Goal: Task Accomplishment & Management: Use online tool/utility

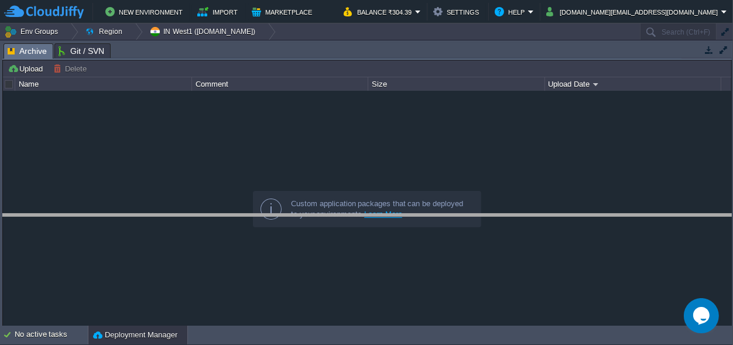
drag, startPoint x: 352, startPoint y: 50, endPoint x: 324, endPoint y: 249, distance: 200.9
click at [324, 249] on body "New Environment Import Marketplace Bonus ₹0.00 Upgrade Account Balance ₹304.39 …" at bounding box center [366, 172] width 733 height 345
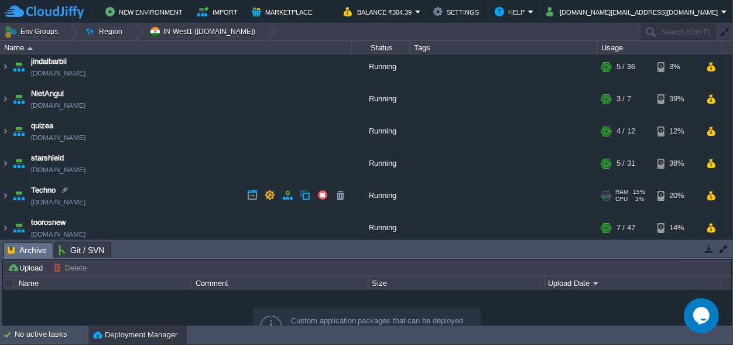
scroll to position [105, 0]
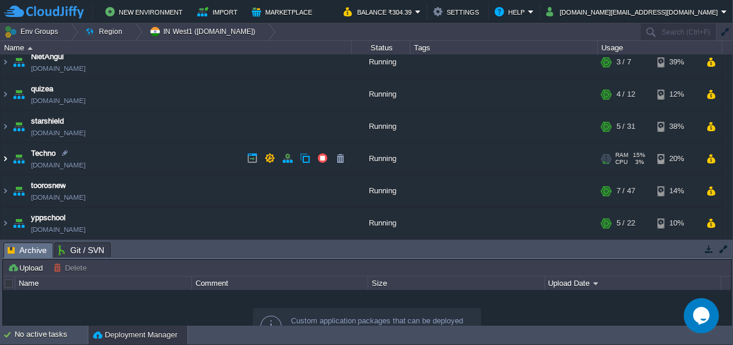
click at [3, 158] on img at bounding box center [5, 159] width 9 height 32
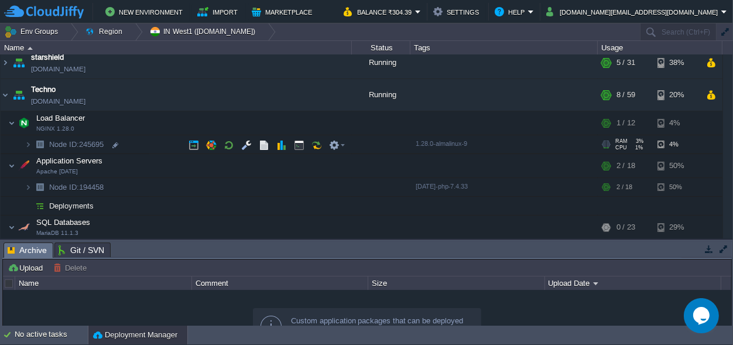
scroll to position [160, 0]
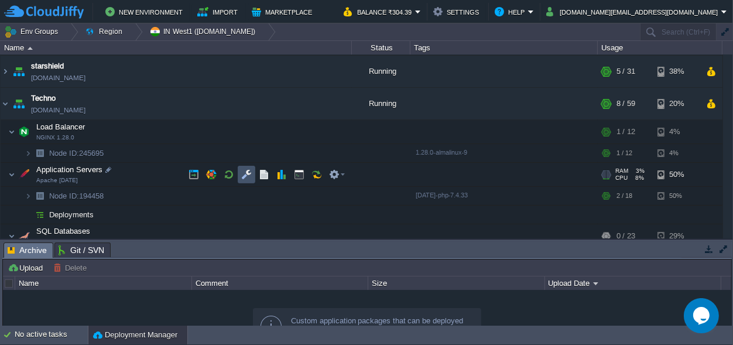
click at [249, 176] on button "button" at bounding box center [246, 174] width 11 height 11
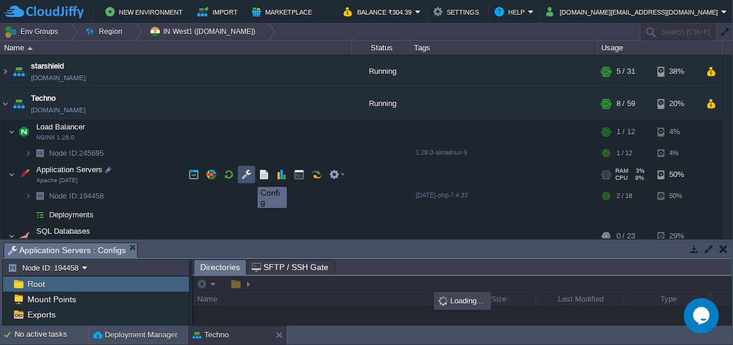
click at [249, 176] on button "button" at bounding box center [246, 174] width 11 height 11
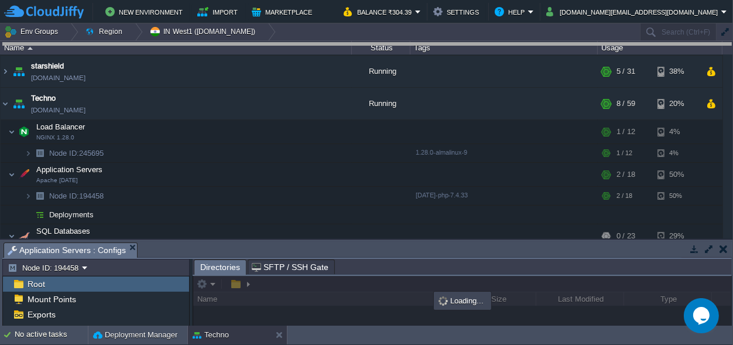
drag, startPoint x: 385, startPoint y: 249, endPoint x: 349, endPoint y: -26, distance: 277.3
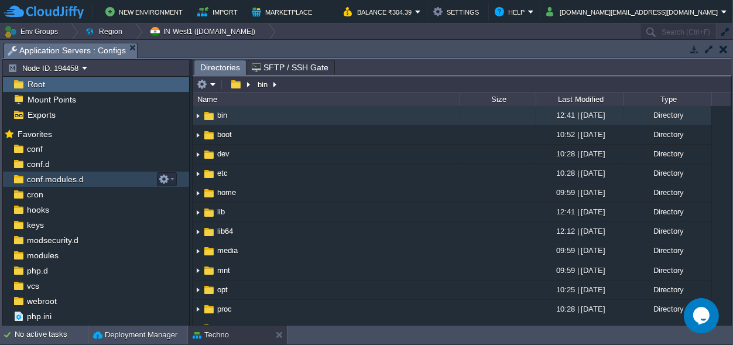
scroll to position [11, 0]
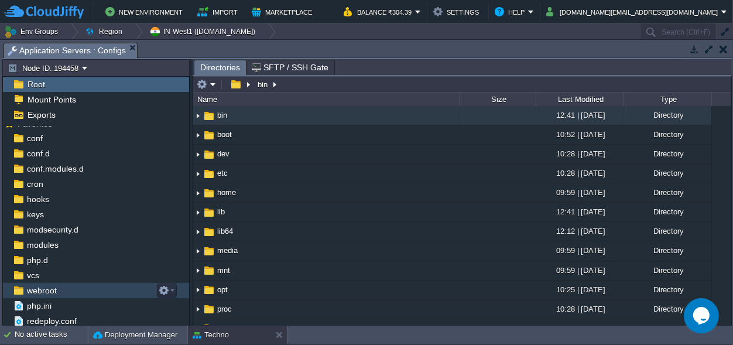
click at [39, 287] on span "webroot" at bounding box center [42, 290] width 34 height 11
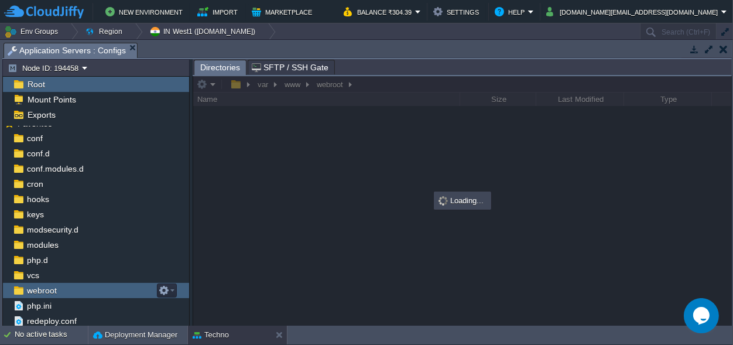
click at [39, 287] on span "webroot" at bounding box center [42, 290] width 34 height 11
click at [49, 288] on span "webroot" at bounding box center [42, 290] width 34 height 11
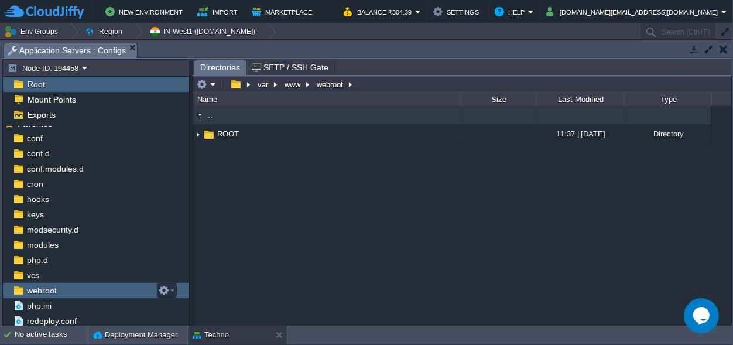
click at [49, 288] on span "webroot" at bounding box center [42, 290] width 34 height 11
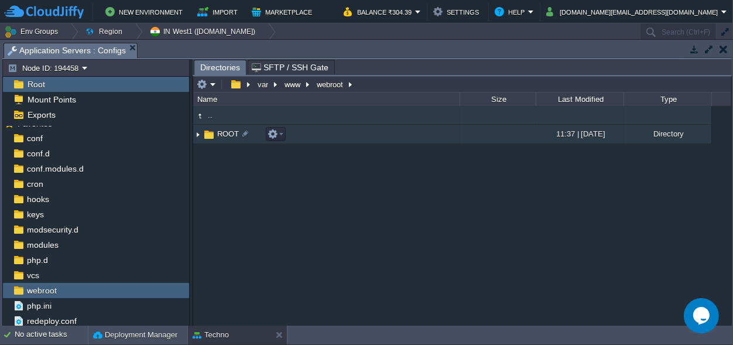
click at [225, 133] on span "ROOT" at bounding box center [227, 134] width 25 height 10
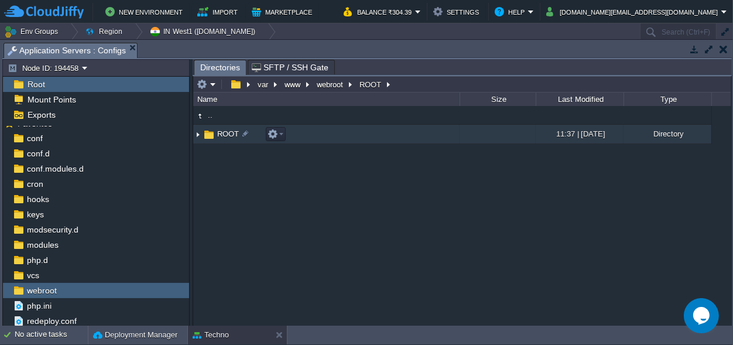
click at [225, 133] on span "ROOT" at bounding box center [227, 134] width 25 height 10
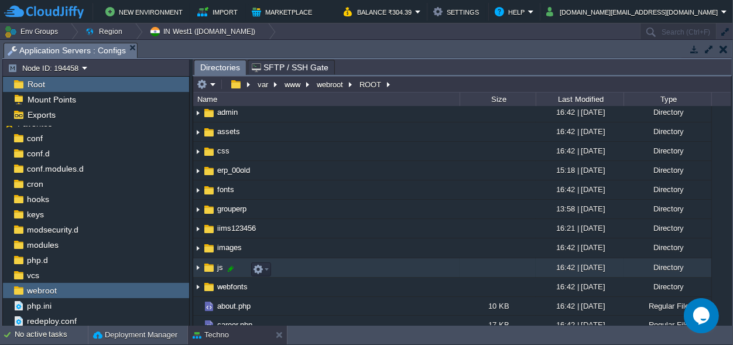
scroll to position [0, 0]
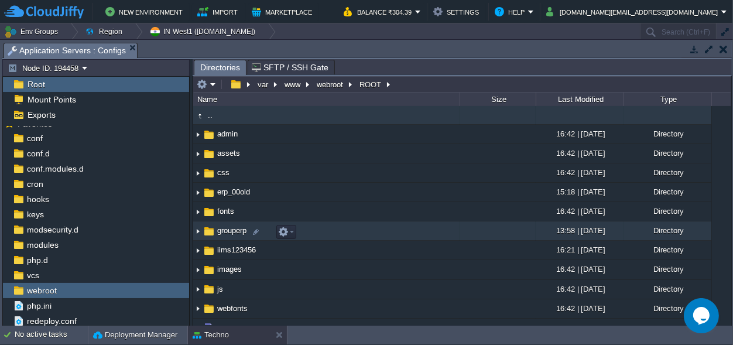
click at [229, 231] on span "grouperp" at bounding box center [231, 230] width 33 height 10
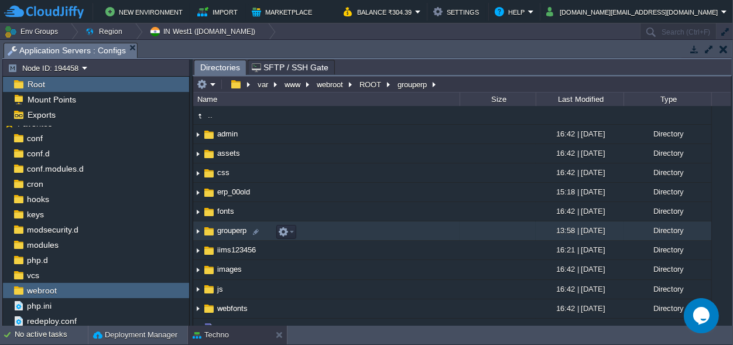
click at [229, 231] on span "grouperp" at bounding box center [231, 230] width 33 height 10
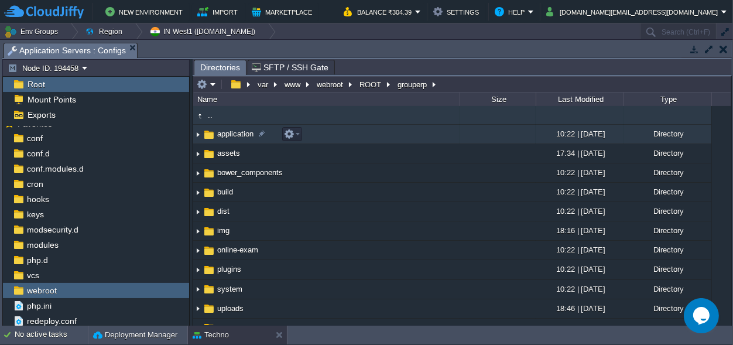
click at [231, 135] on span "application" at bounding box center [235, 134] width 40 height 10
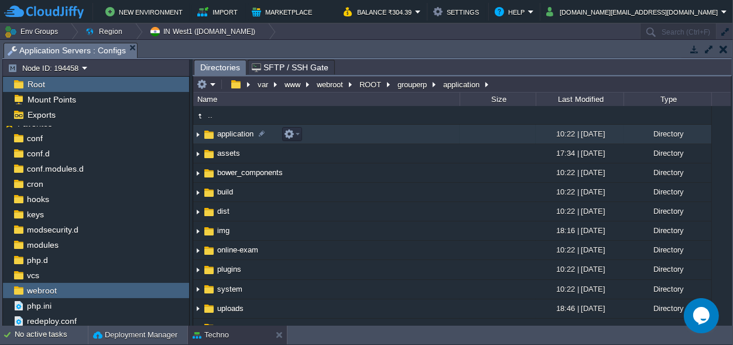
click at [231, 135] on span "application" at bounding box center [235, 134] width 40 height 10
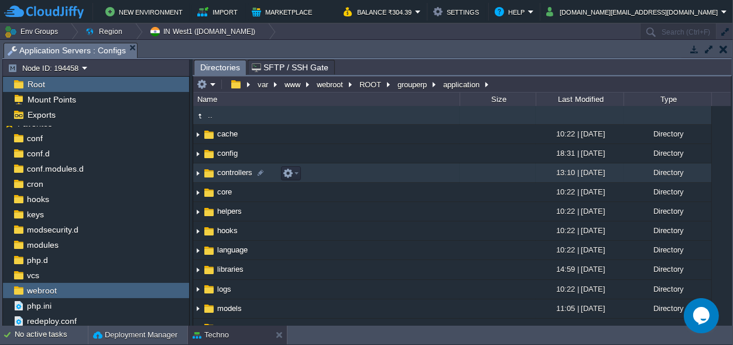
click at [221, 170] on span "controllers" at bounding box center [234, 172] width 39 height 10
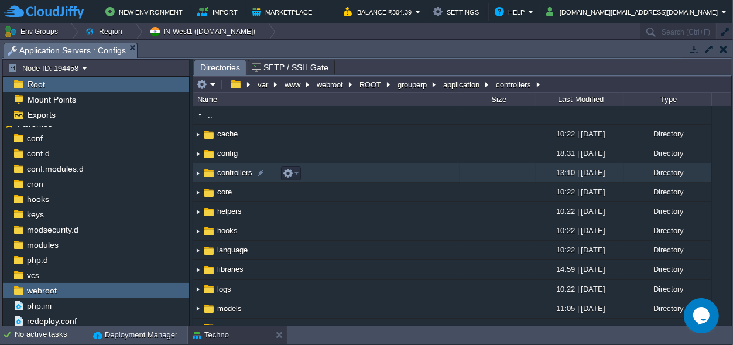
click at [221, 170] on span "controllers" at bounding box center [234, 172] width 39 height 10
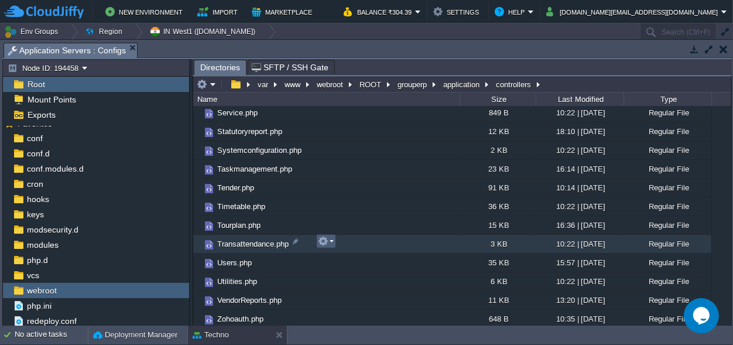
scroll to position [771, 0]
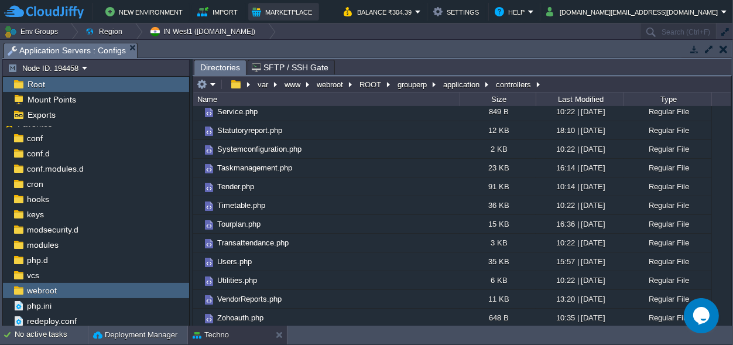
click at [270, 9] on button "Marketplace" at bounding box center [284, 12] width 64 height 14
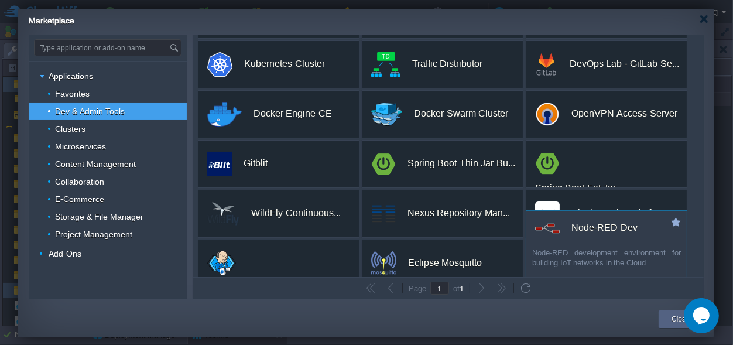
scroll to position [0, 0]
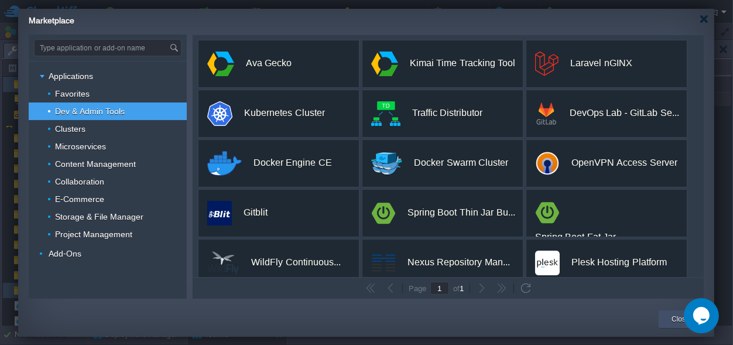
click at [662, 317] on div "Close" at bounding box center [681, 319] width 44 height 18
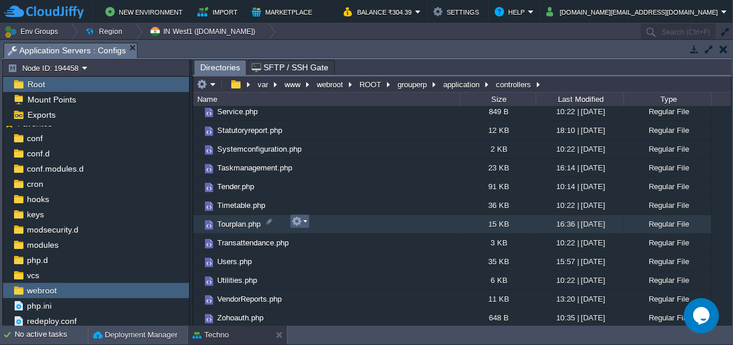
click at [300, 221] on button "button" at bounding box center [297, 221] width 11 height 11
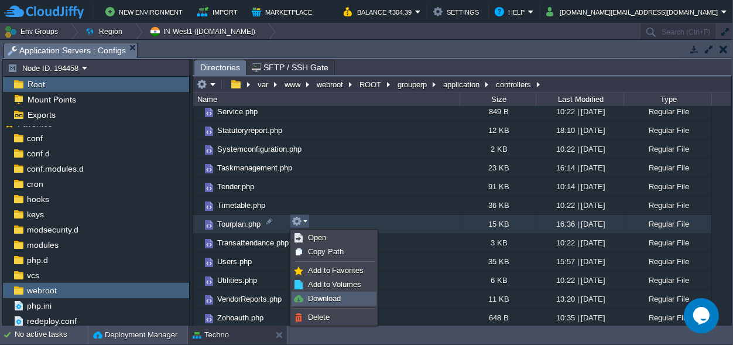
click at [328, 297] on span "Download" at bounding box center [324, 298] width 33 height 9
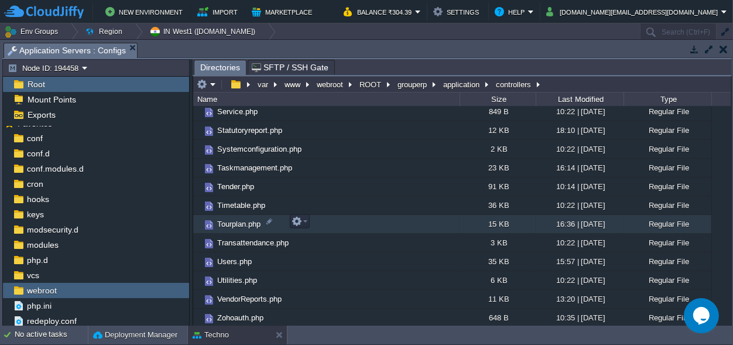
click at [236, 222] on span "Tourplan.php" at bounding box center [238, 224] width 47 height 10
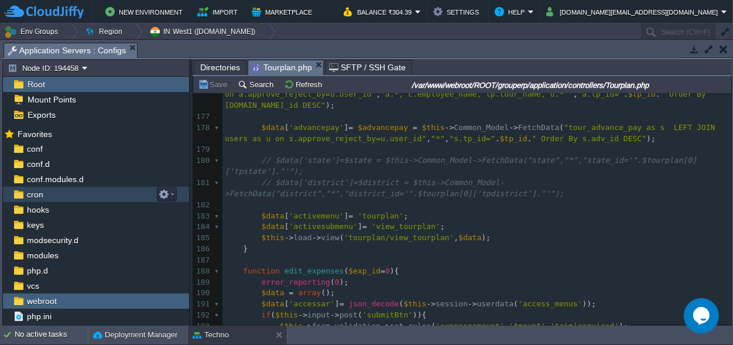
scroll to position [11, 0]
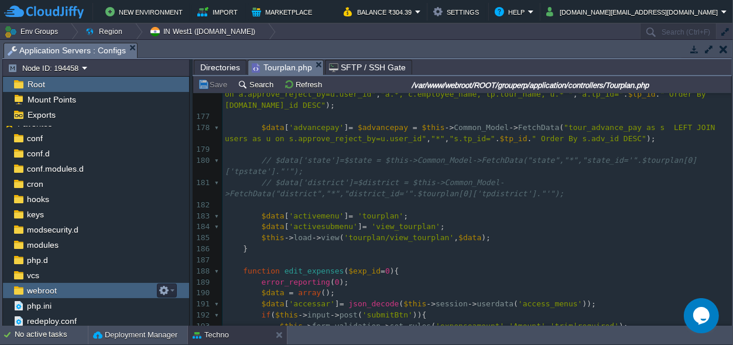
click at [38, 292] on span "webroot" at bounding box center [42, 290] width 34 height 11
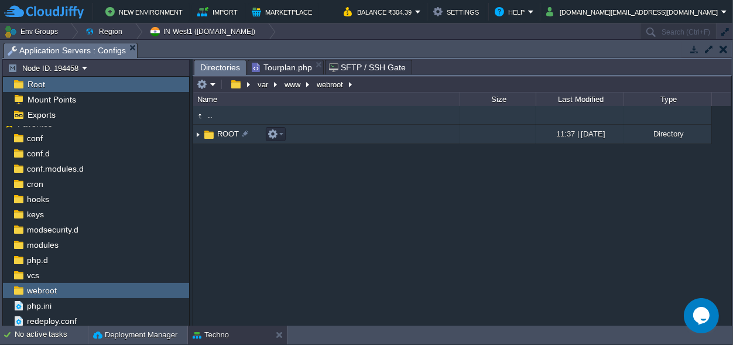
click at [222, 129] on span "ROOT" at bounding box center [227, 134] width 25 height 10
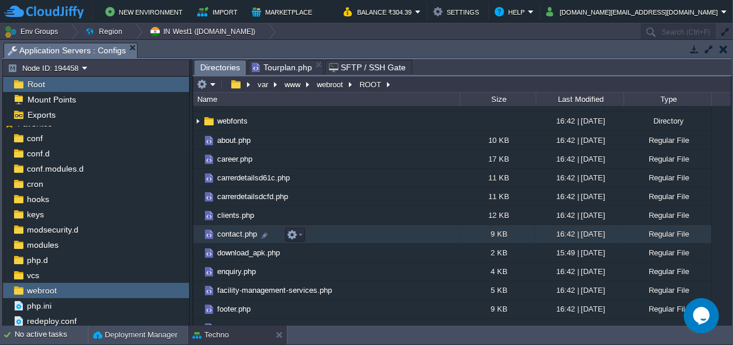
scroll to position [133, 0]
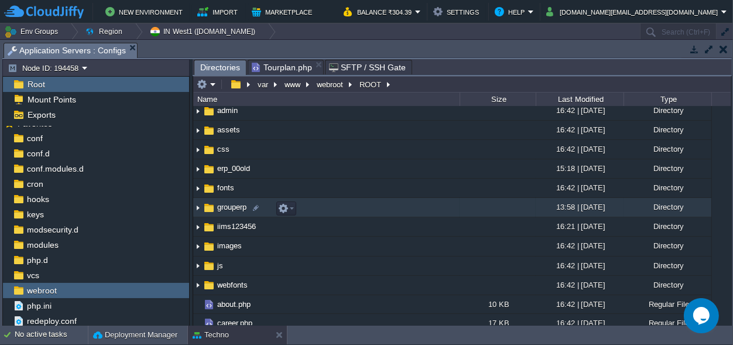
click at [228, 207] on span "grouperp" at bounding box center [231, 207] width 33 height 10
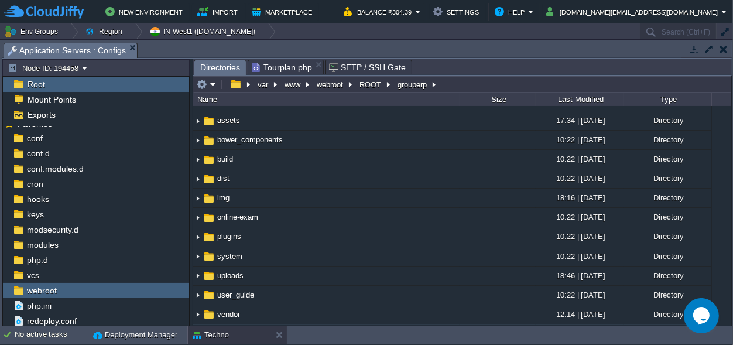
scroll to position [0, 0]
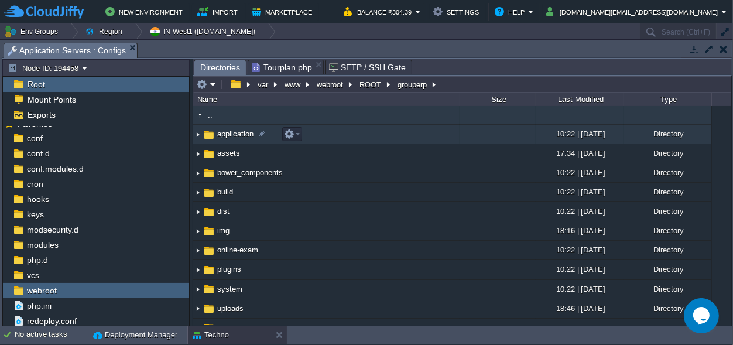
click at [231, 132] on span "application" at bounding box center [235, 134] width 40 height 10
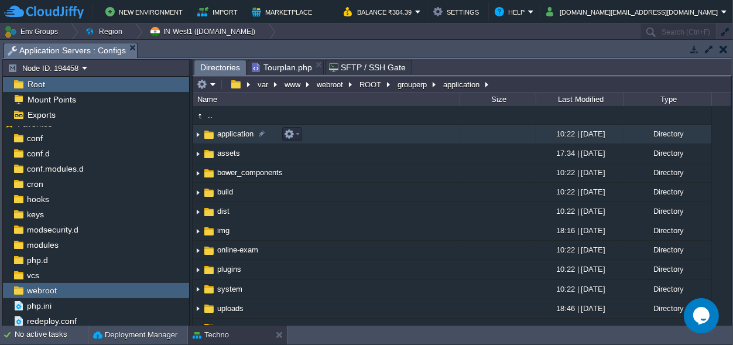
click at [231, 132] on span "application" at bounding box center [235, 134] width 40 height 10
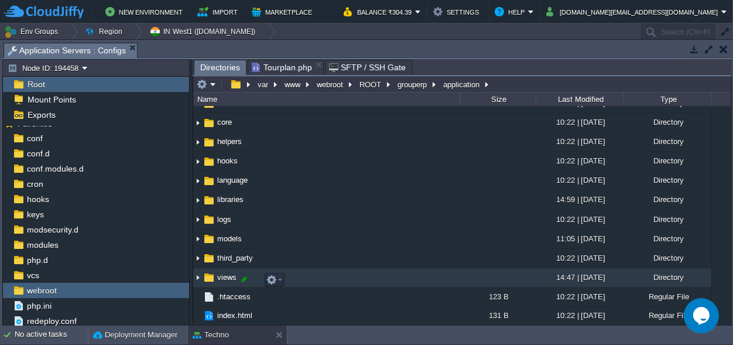
scroll to position [71, 0]
click at [218, 273] on span "views" at bounding box center [226, 277] width 23 height 10
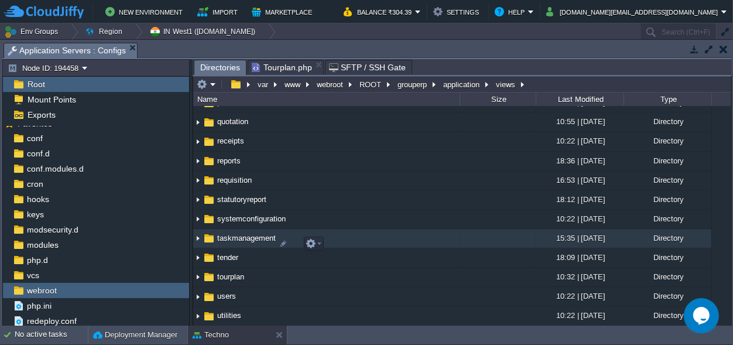
scroll to position [502, 0]
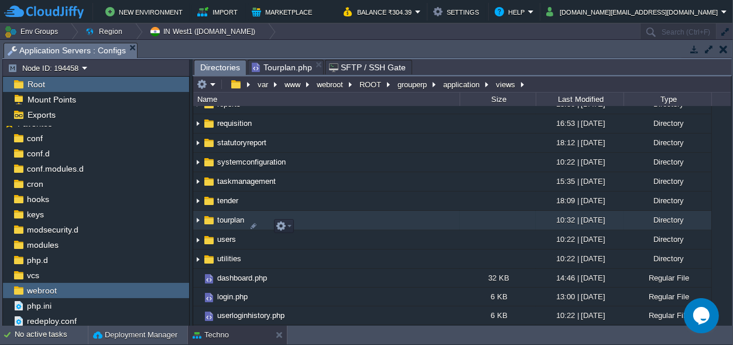
click at [235, 218] on span "tourplan" at bounding box center [230, 220] width 30 height 10
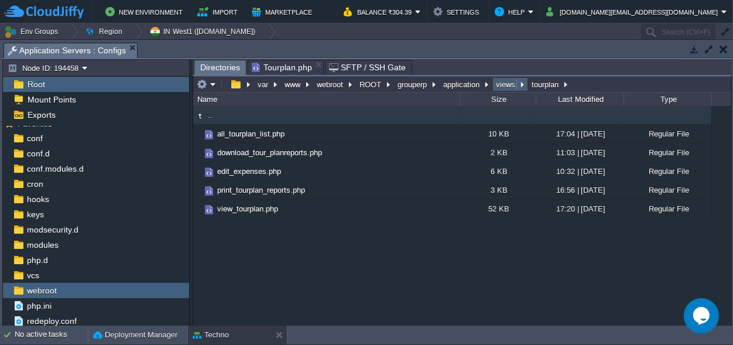
click at [505, 82] on button "views" at bounding box center [506, 84] width 24 height 11
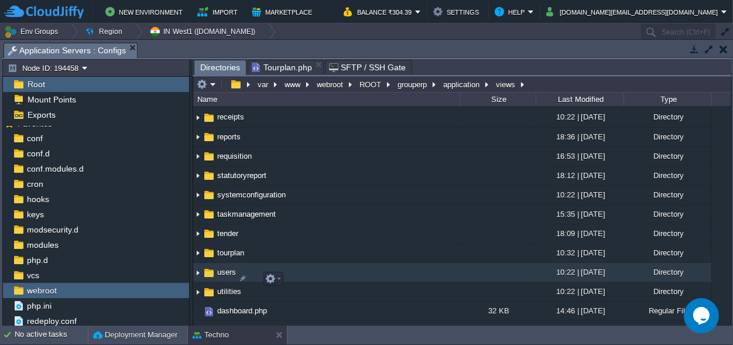
scroll to position [502, 0]
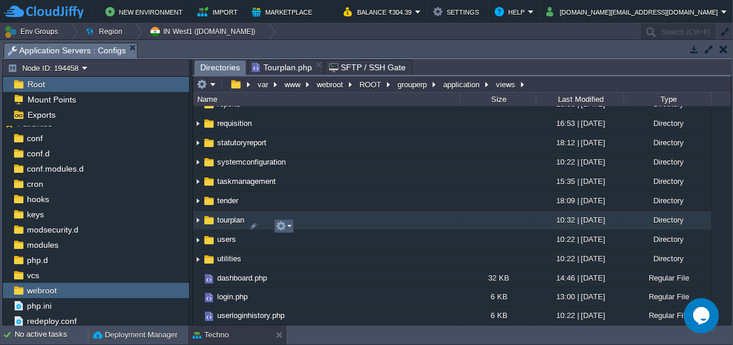
click at [287, 221] on em at bounding box center [284, 226] width 16 height 11
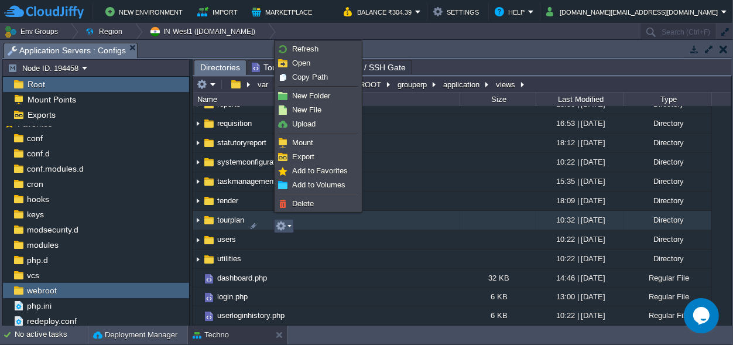
click at [216, 217] on span "tourplan" at bounding box center [230, 220] width 30 height 10
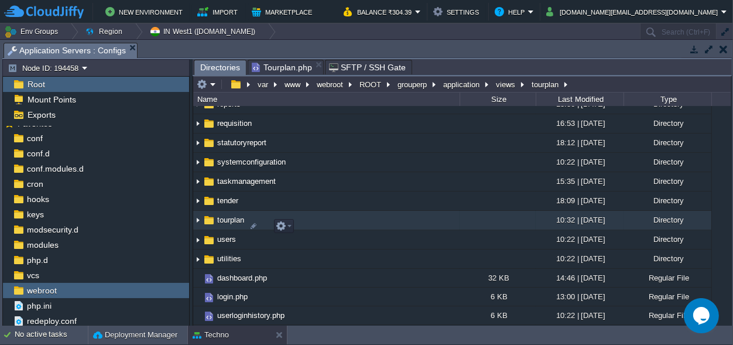
click at [216, 217] on span "tourplan" at bounding box center [230, 220] width 30 height 10
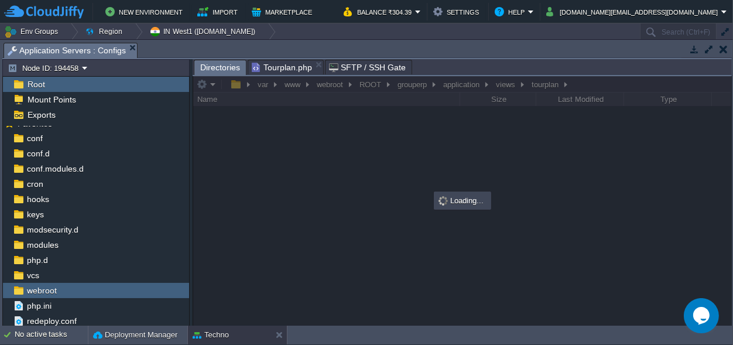
scroll to position [0, 0]
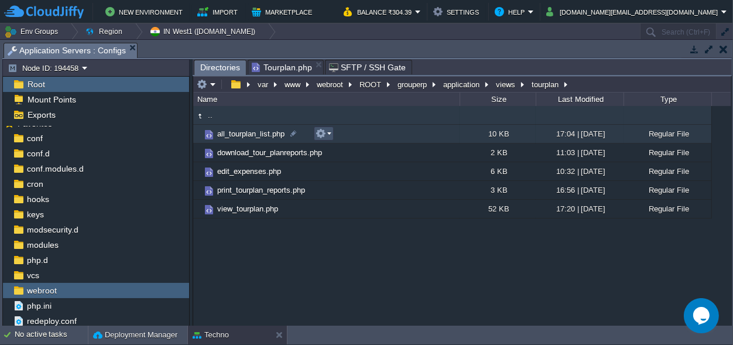
click at [324, 131] on button "button" at bounding box center [321, 133] width 11 height 11
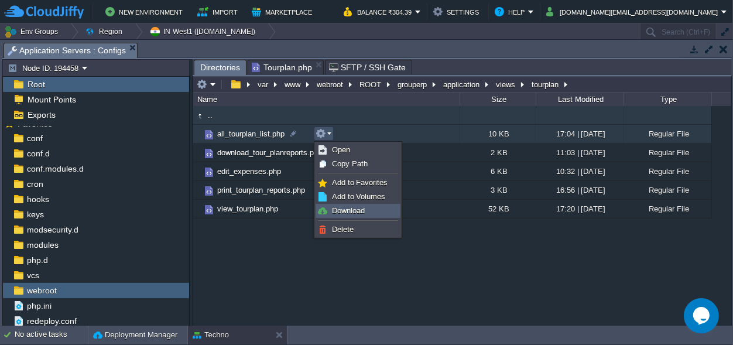
click at [350, 212] on span "Download" at bounding box center [348, 210] width 33 height 9
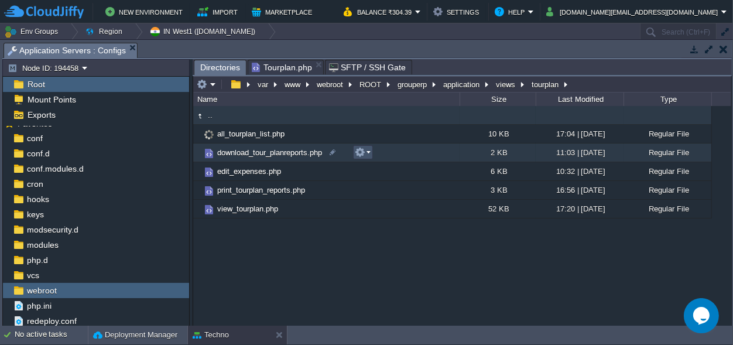
click at [359, 150] on button "button" at bounding box center [360, 152] width 11 height 11
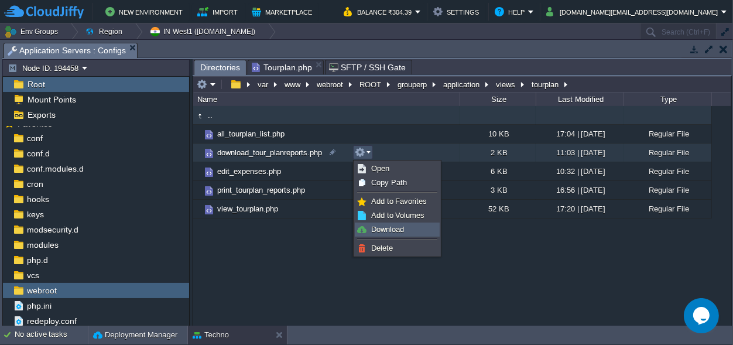
click at [388, 229] on span "Download" at bounding box center [387, 229] width 33 height 9
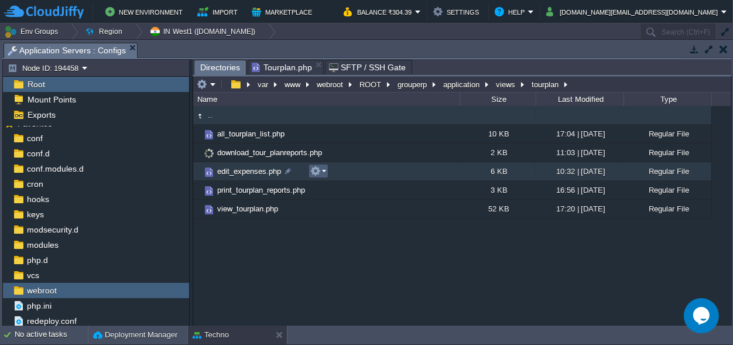
click at [323, 170] on em at bounding box center [318, 171] width 16 height 11
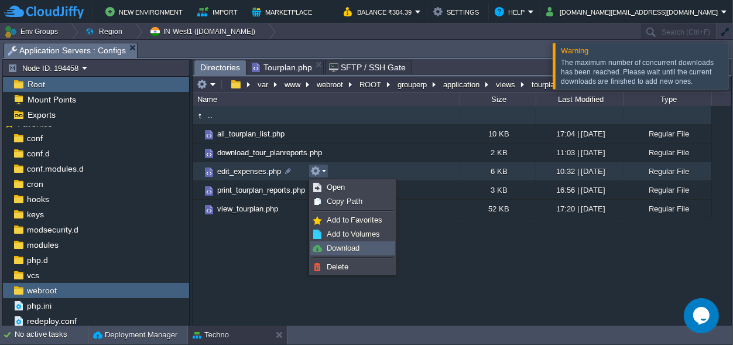
click at [354, 249] on span "Download" at bounding box center [343, 248] width 33 height 9
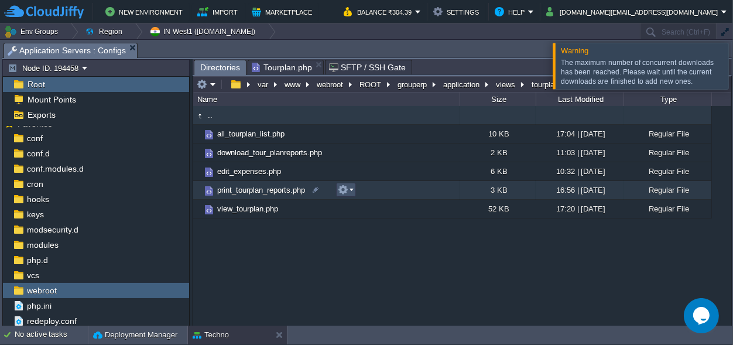
click at [344, 188] on button "button" at bounding box center [343, 189] width 11 height 11
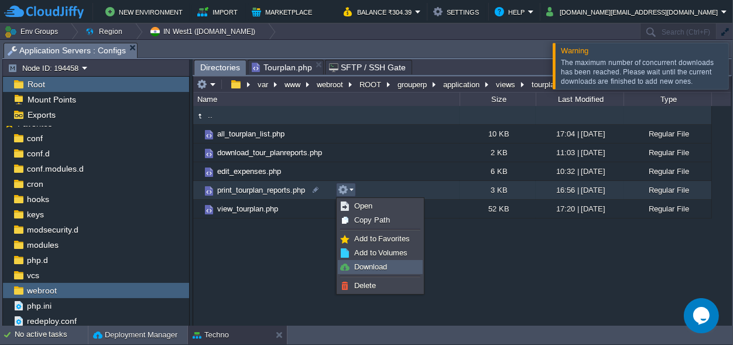
click at [358, 268] on span "Download" at bounding box center [370, 266] width 33 height 9
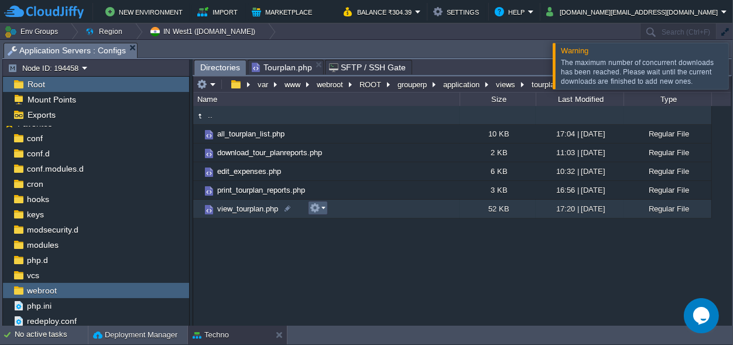
click at [323, 206] on em at bounding box center [318, 208] width 16 height 11
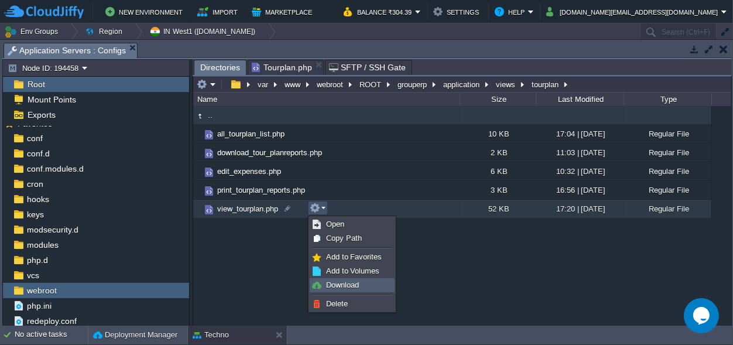
click at [355, 287] on span "Download" at bounding box center [342, 284] width 33 height 9
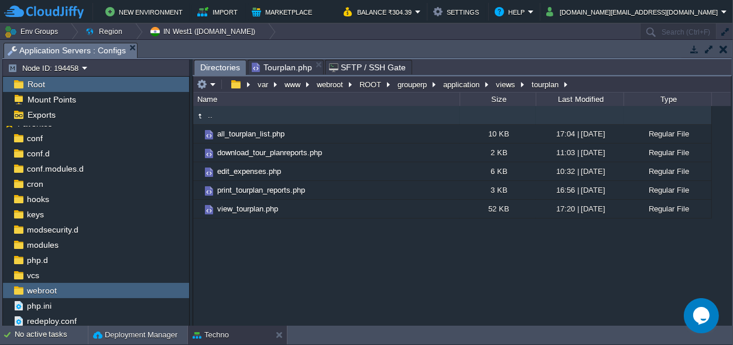
click at [358, 279] on div ".. all_tourplan_list.php 10 KB 17:04 | [DATE] Regular File download_tour_planre…" at bounding box center [462, 215] width 538 height 219
click at [499, 85] on button "views" at bounding box center [506, 84] width 24 height 11
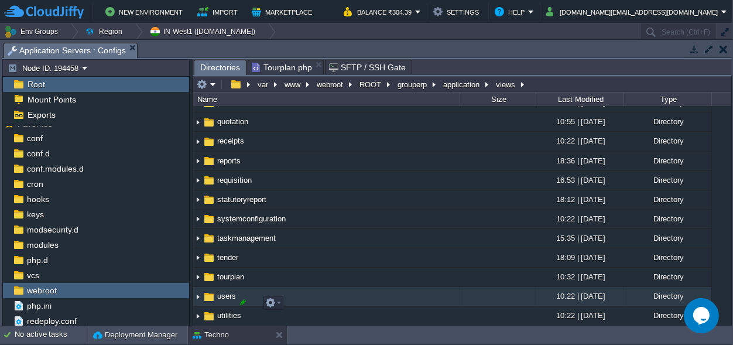
scroll to position [502, 0]
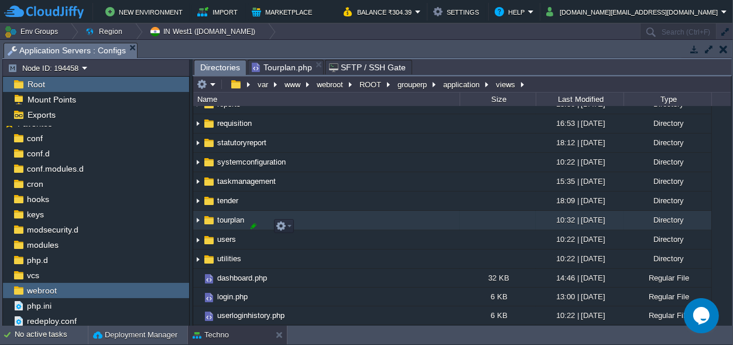
click at [251, 221] on div at bounding box center [253, 226] width 11 height 11
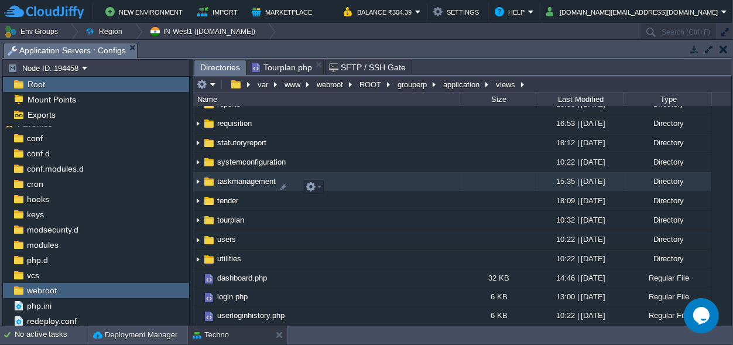
click at [508, 180] on td at bounding box center [497, 181] width 76 height 19
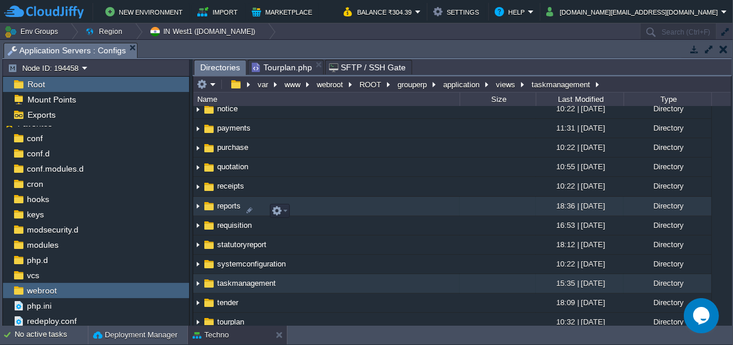
scroll to position [392, 0]
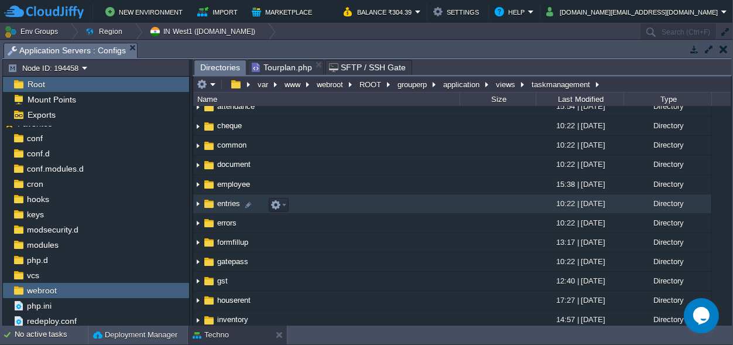
scroll to position [109, 0]
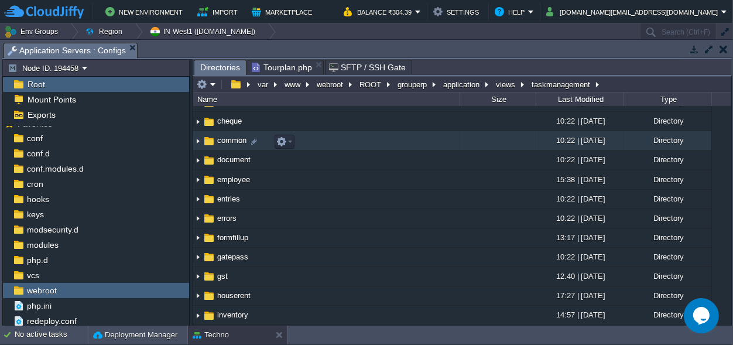
click at [222, 141] on span "common" at bounding box center [231, 140] width 33 height 10
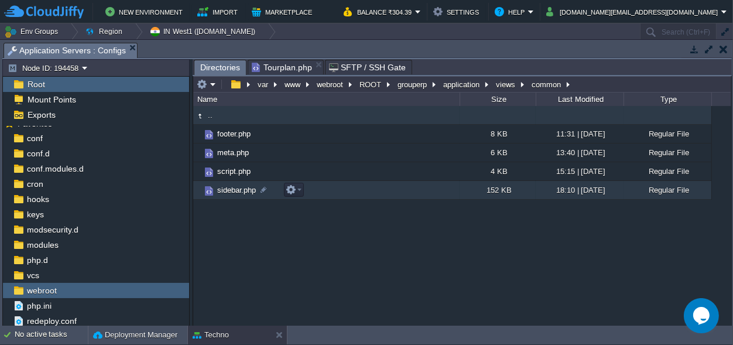
click at [233, 188] on span "sidebar.php" at bounding box center [236, 190] width 42 height 10
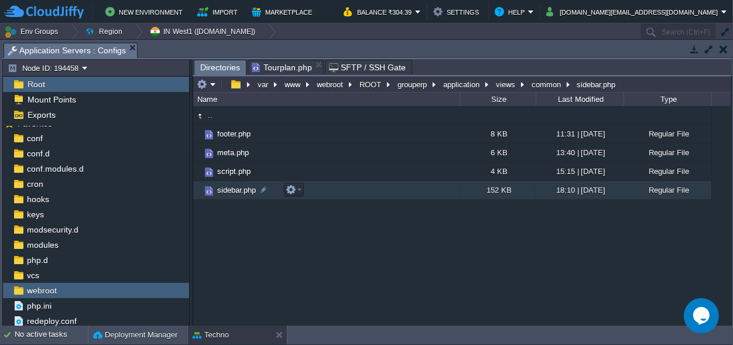
click at [233, 188] on span "sidebar.php" at bounding box center [236, 190] width 42 height 10
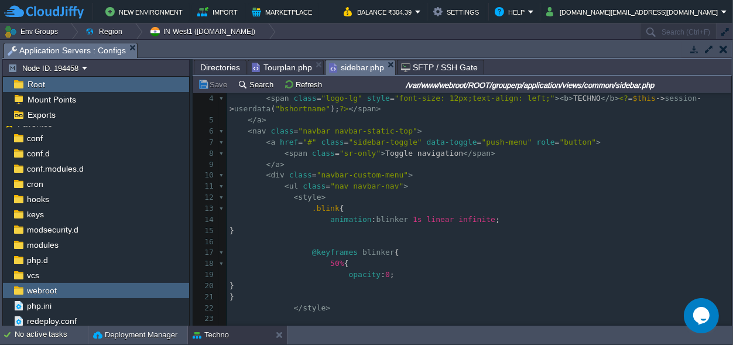
scroll to position [54, 0]
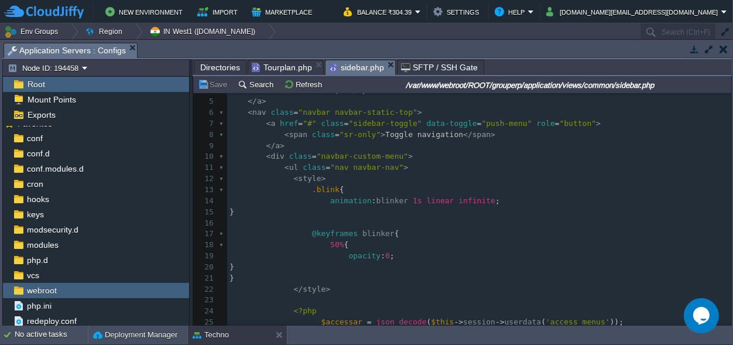
click at [491, 177] on pre "< style >" at bounding box center [479, 178] width 504 height 11
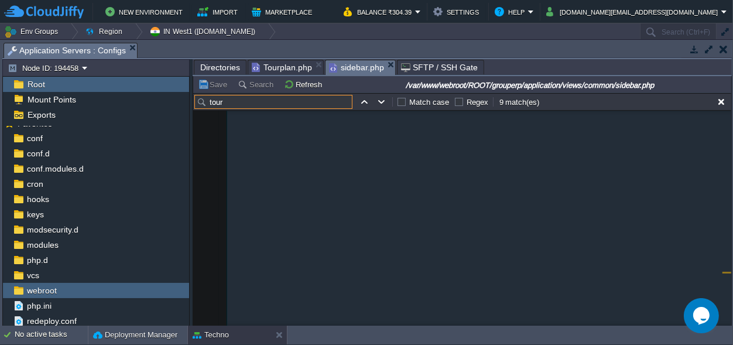
scroll to position [20310, 0]
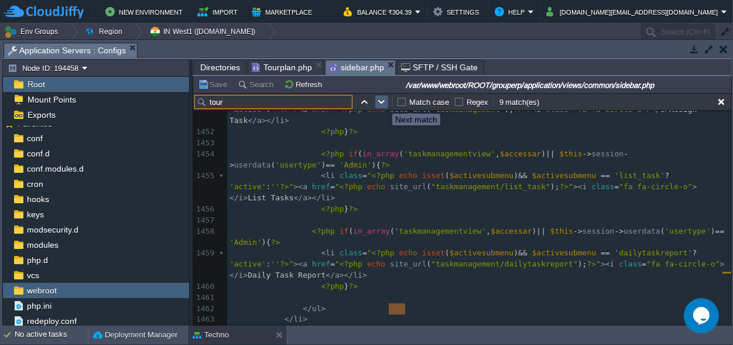
type input "tour"
click at [383, 103] on button "button" at bounding box center [381, 102] width 11 height 11
type textarea "tour"
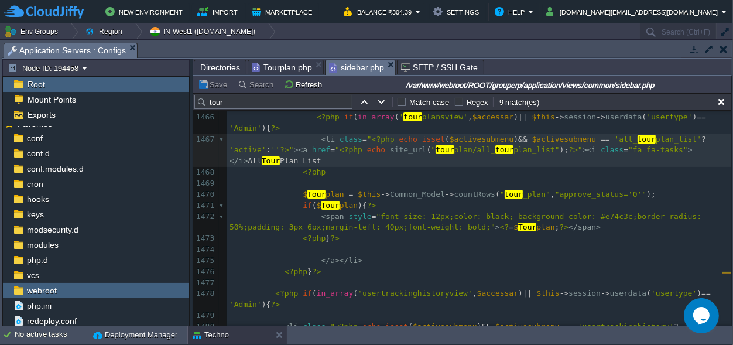
scroll to position [20605, 0]
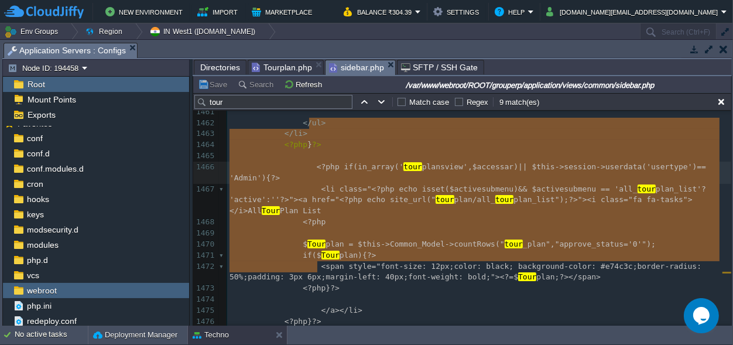
drag, startPoint x: 332, startPoint y: 265, endPoint x: 308, endPoint y: 128, distance: 139.5
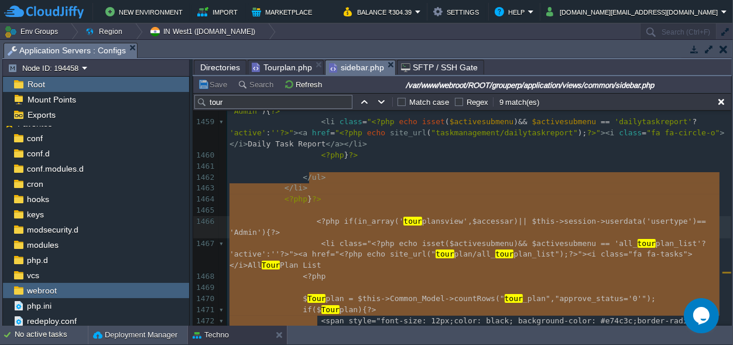
type textarea "<?php if(in_array('tourplansview', $accessar) || $this->session->userdata('user…"
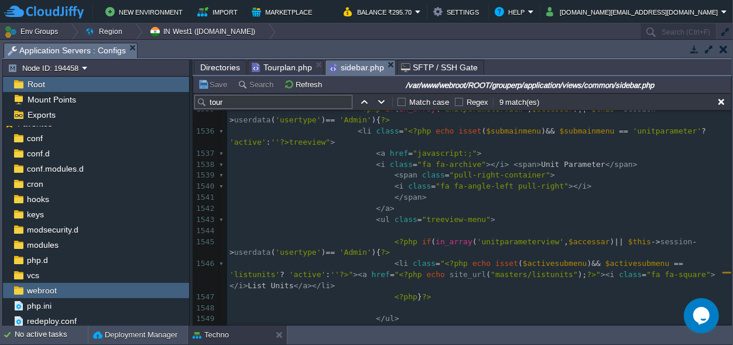
scroll to position [21480, 0]
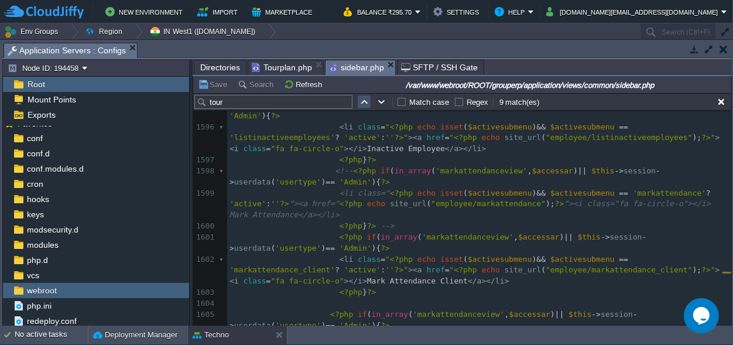
click at [364, 104] on button "button" at bounding box center [364, 102] width 11 height 11
type textarea "tour"
